Goal: Task Accomplishment & Management: Manage account settings

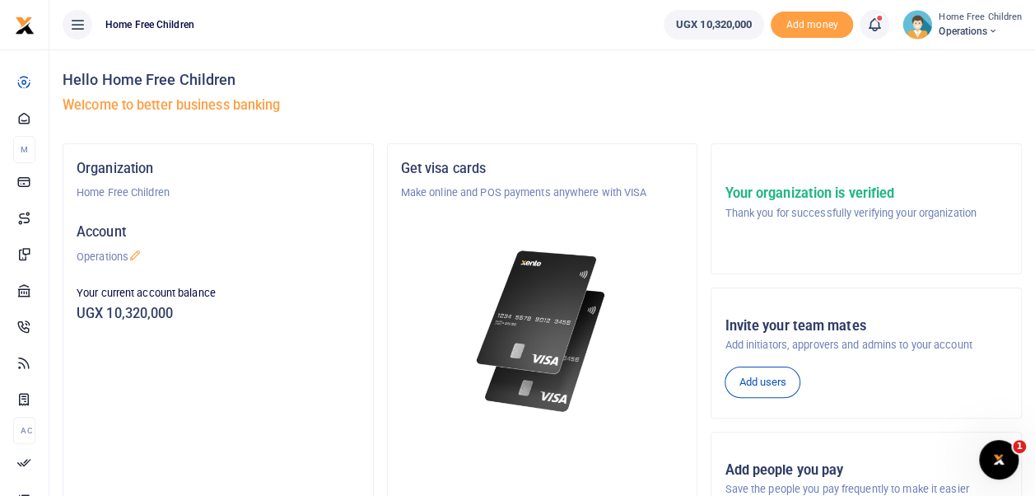
click at [874, 26] on icon at bounding box center [874, 25] width 16 height 18
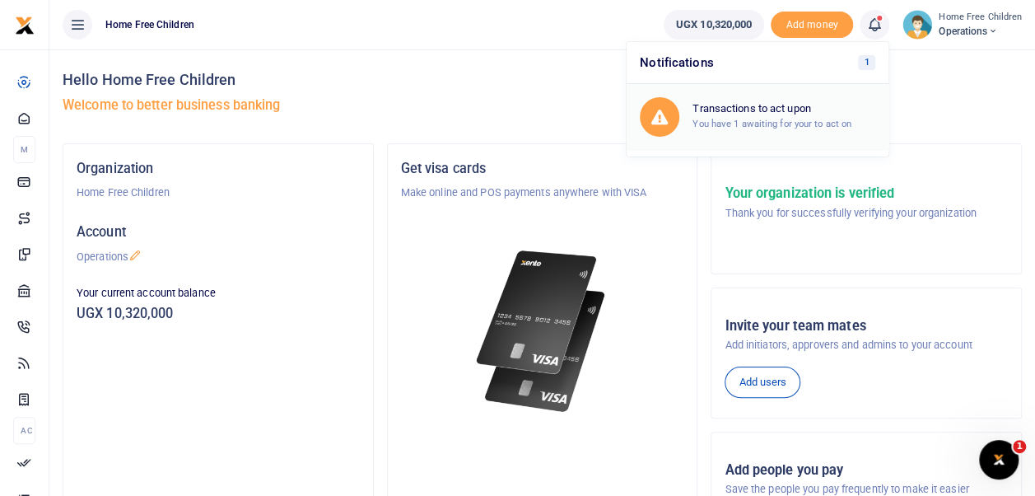
click at [785, 112] on h6 "Transactions to act upon" at bounding box center [783, 108] width 183 height 13
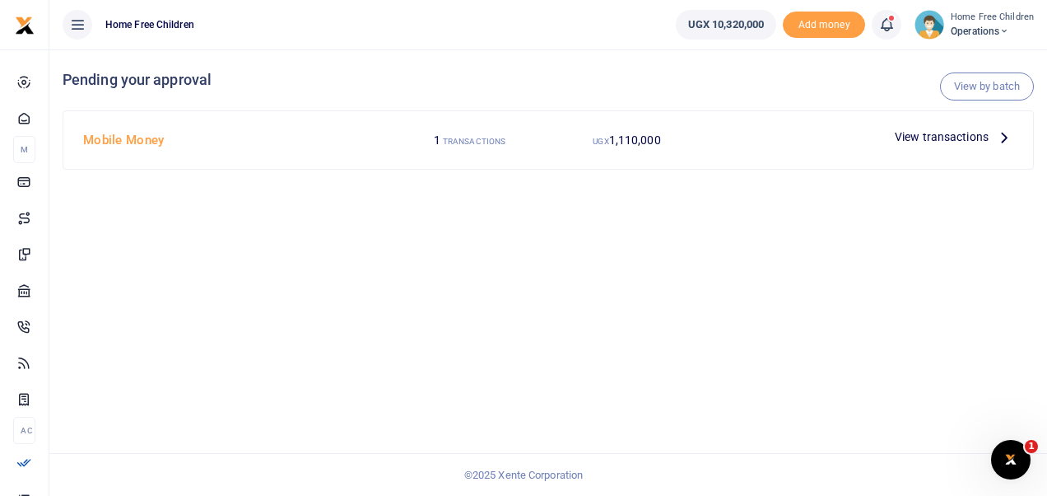
click at [930, 137] on span "View transactions" at bounding box center [942, 137] width 94 height 18
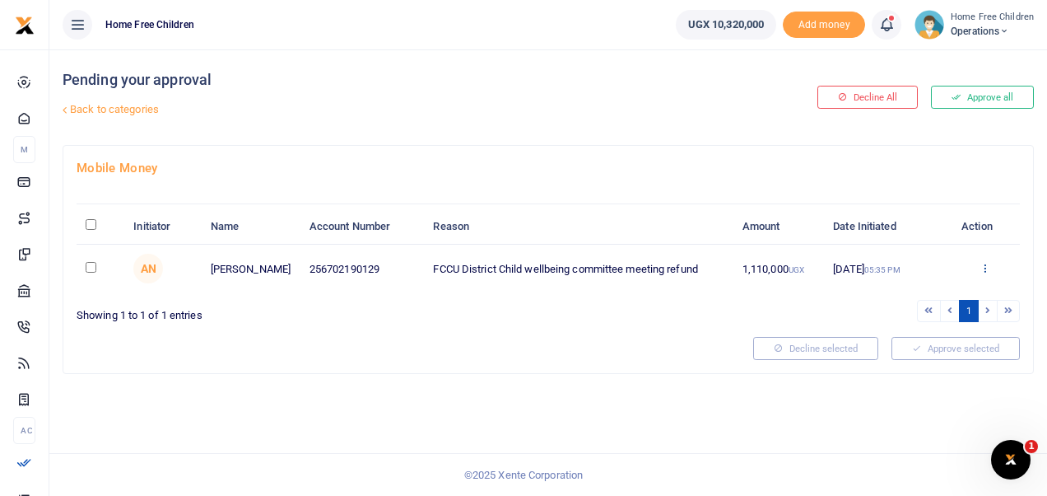
click at [982, 265] on icon at bounding box center [985, 268] width 11 height 12
click at [915, 367] on link "Details" at bounding box center [925, 368] width 130 height 23
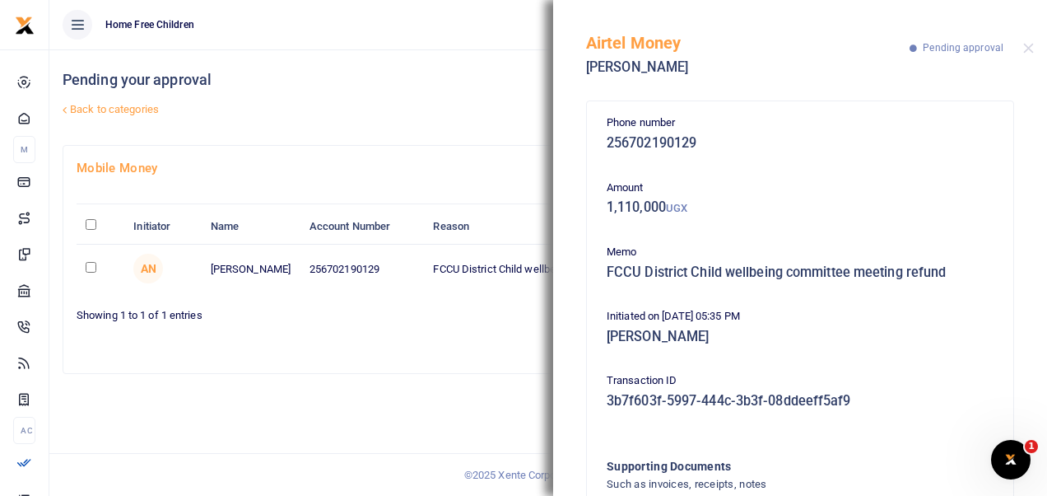
click at [482, 389] on div "Pending your approval Back to categories Decline All Approve all Mobile Money I…" at bounding box center [548, 272] width 998 height 446
click at [1031, 46] on button "Close" at bounding box center [1028, 48] width 11 height 11
